Goal: Check status: Check status

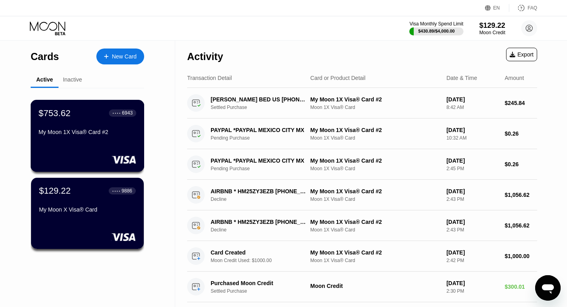
click at [86, 130] on div "My Moon 1X Visa® Card #2" at bounding box center [88, 132] width 98 height 6
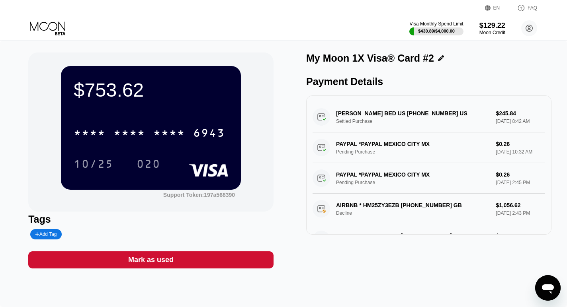
click at [182, 151] on div "* * * * * * * * * * * * 6943 10/25 020" at bounding box center [151, 140] width 154 height 47
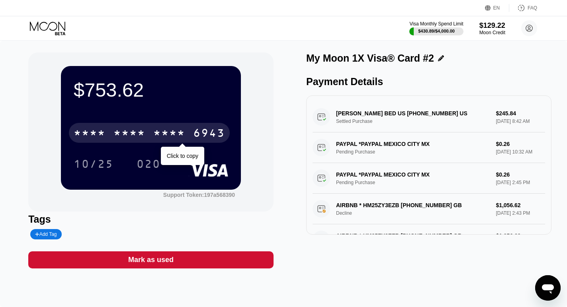
click at [187, 140] on div "* * * * * * * * * * * * 6943" at bounding box center [149, 133] width 161 height 20
